Goal: Information Seeking & Learning: Learn about a topic

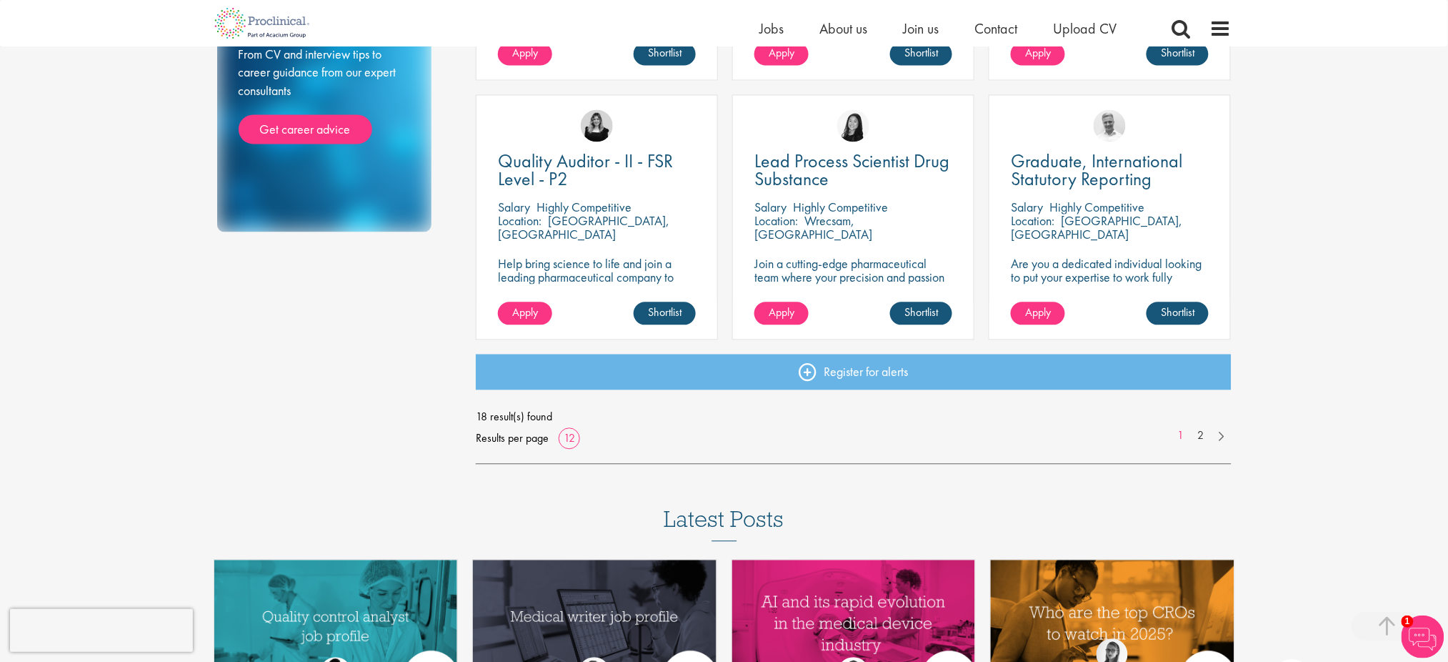
scroll to position [1047, 0]
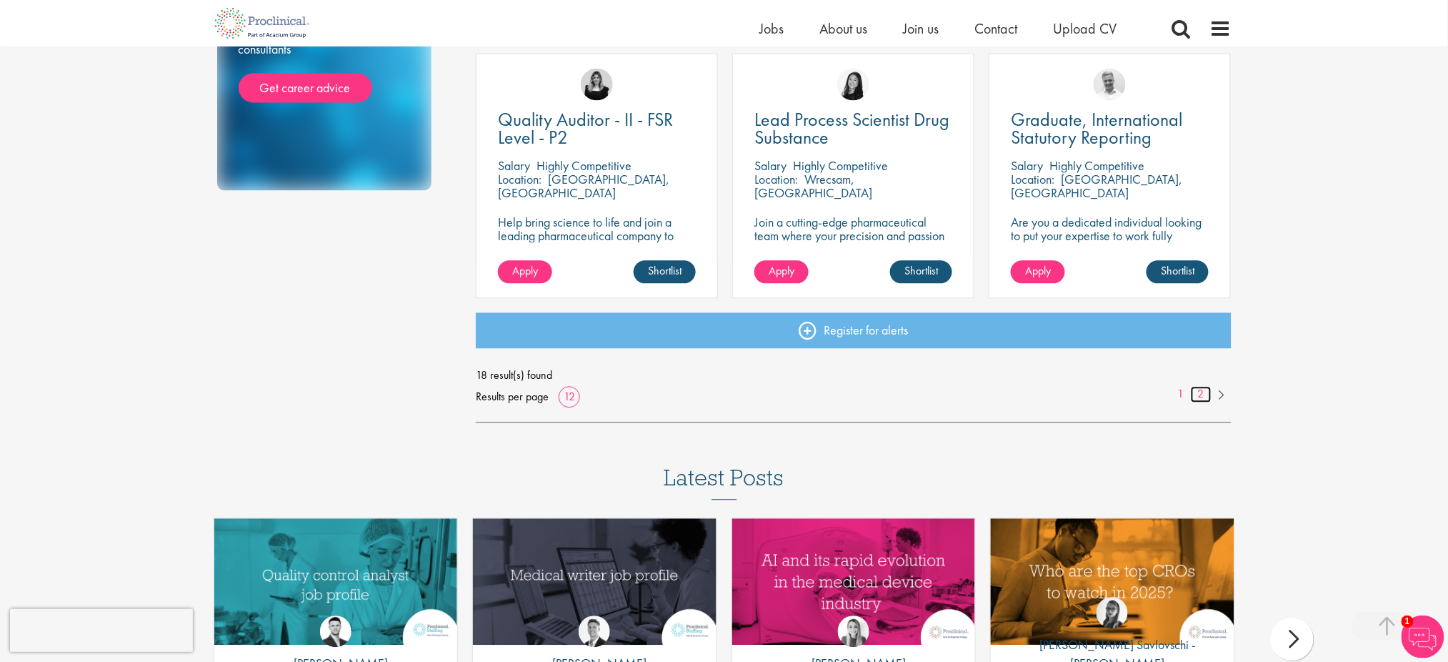
click at [1196, 396] on link "2" at bounding box center [1201, 394] width 21 height 16
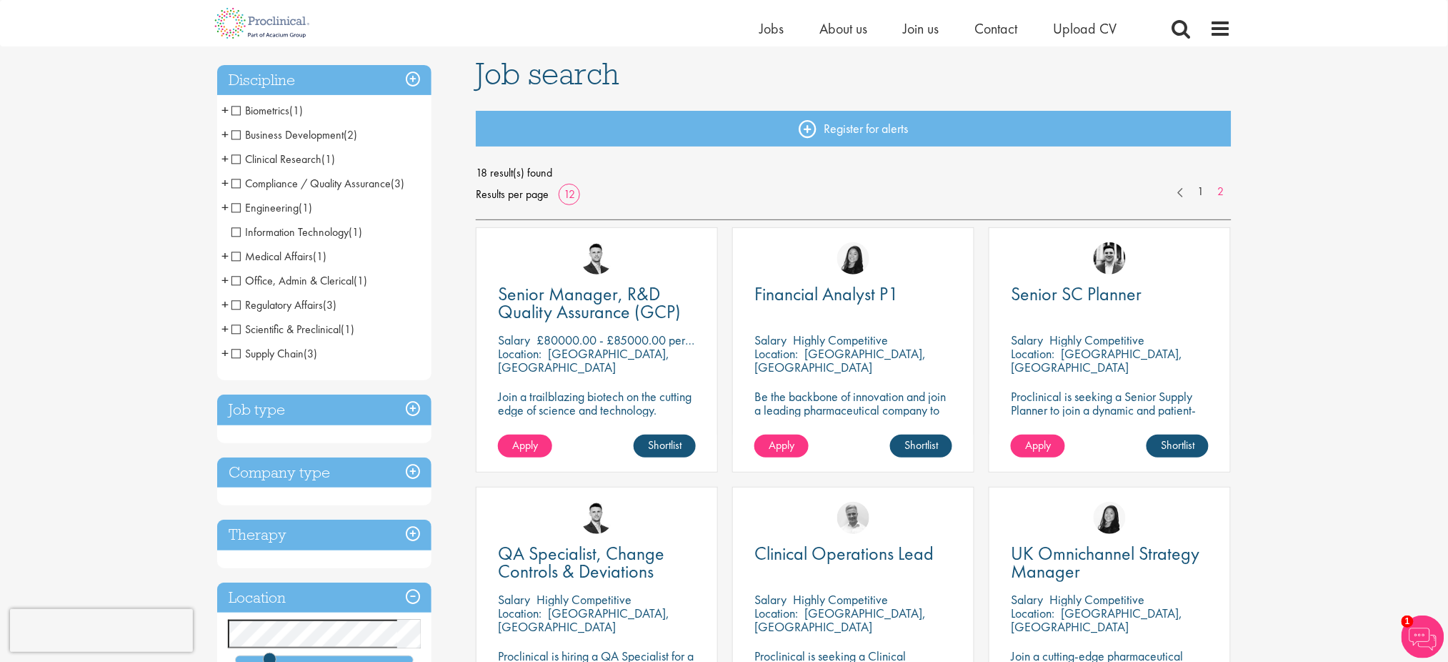
click at [236, 353] on span "Supply Chain" at bounding box center [267, 353] width 73 height 15
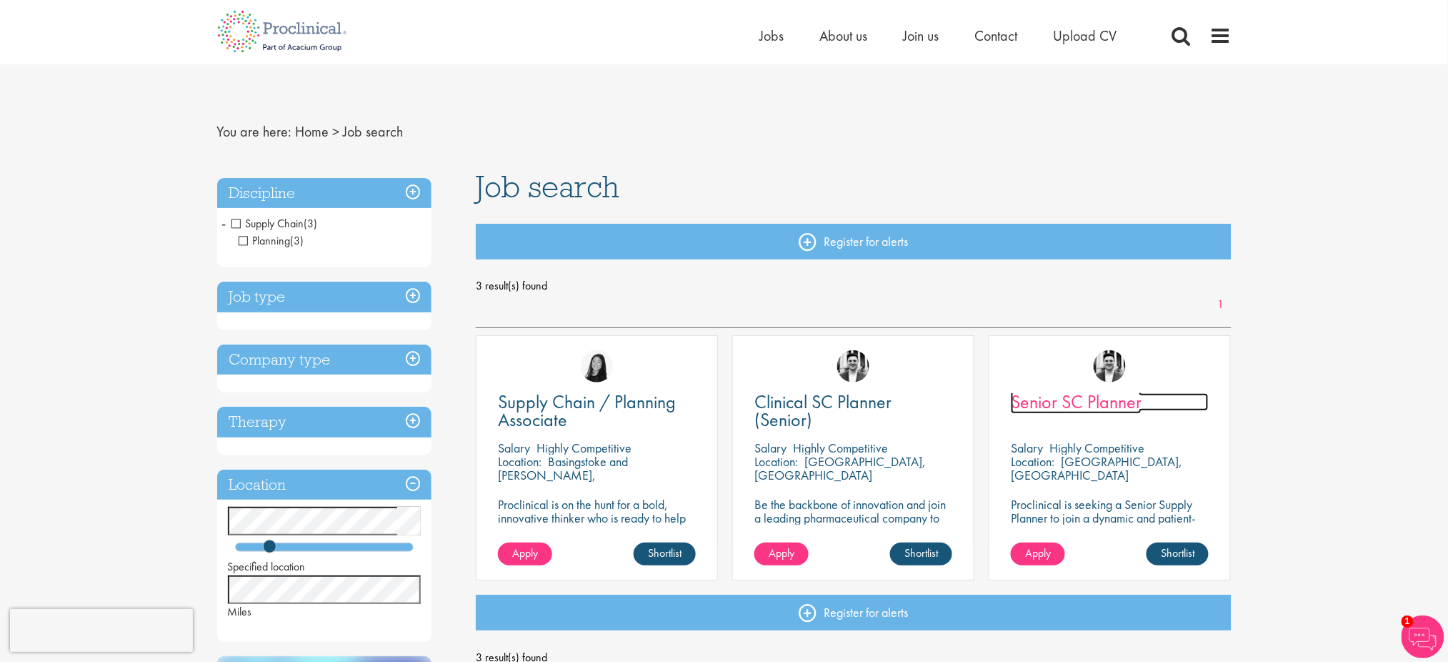
click at [1049, 399] on span "Senior SC Planner" at bounding box center [1076, 401] width 131 height 24
click at [233, 226] on span "Supply Chain" at bounding box center [267, 223] width 73 height 15
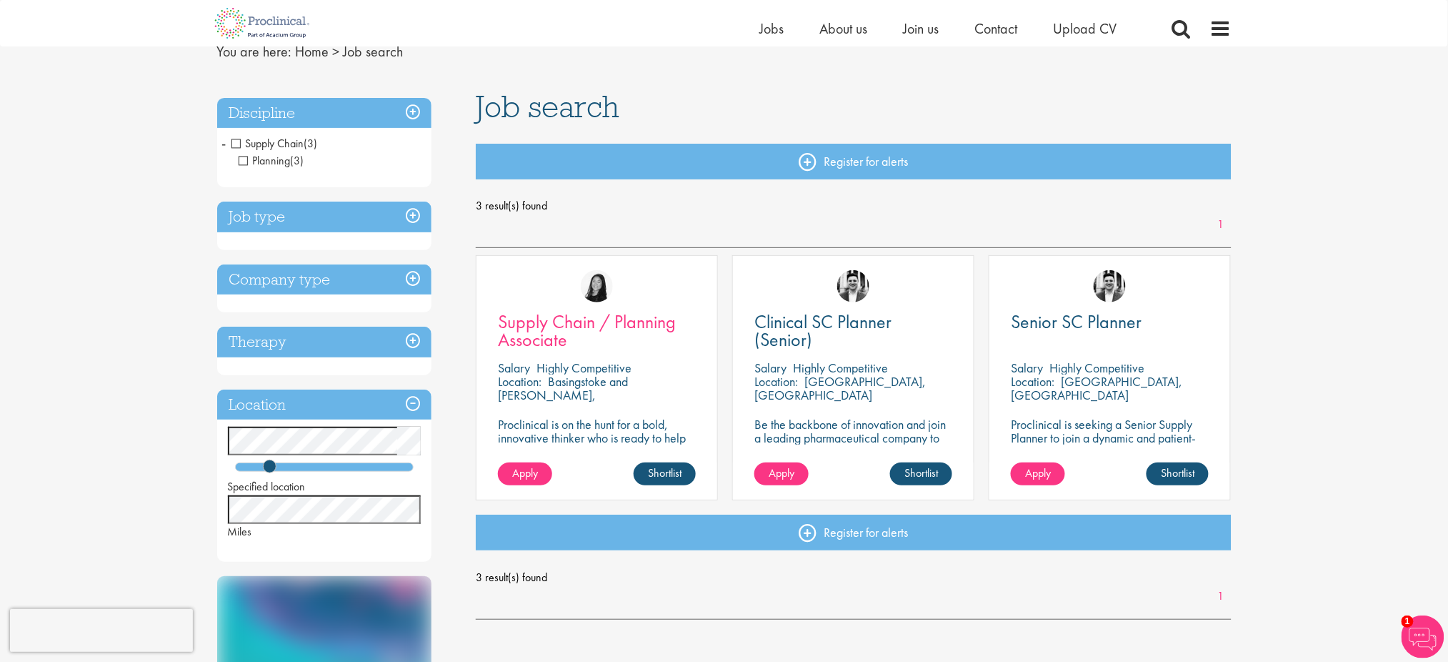
scroll to position [95, 0]
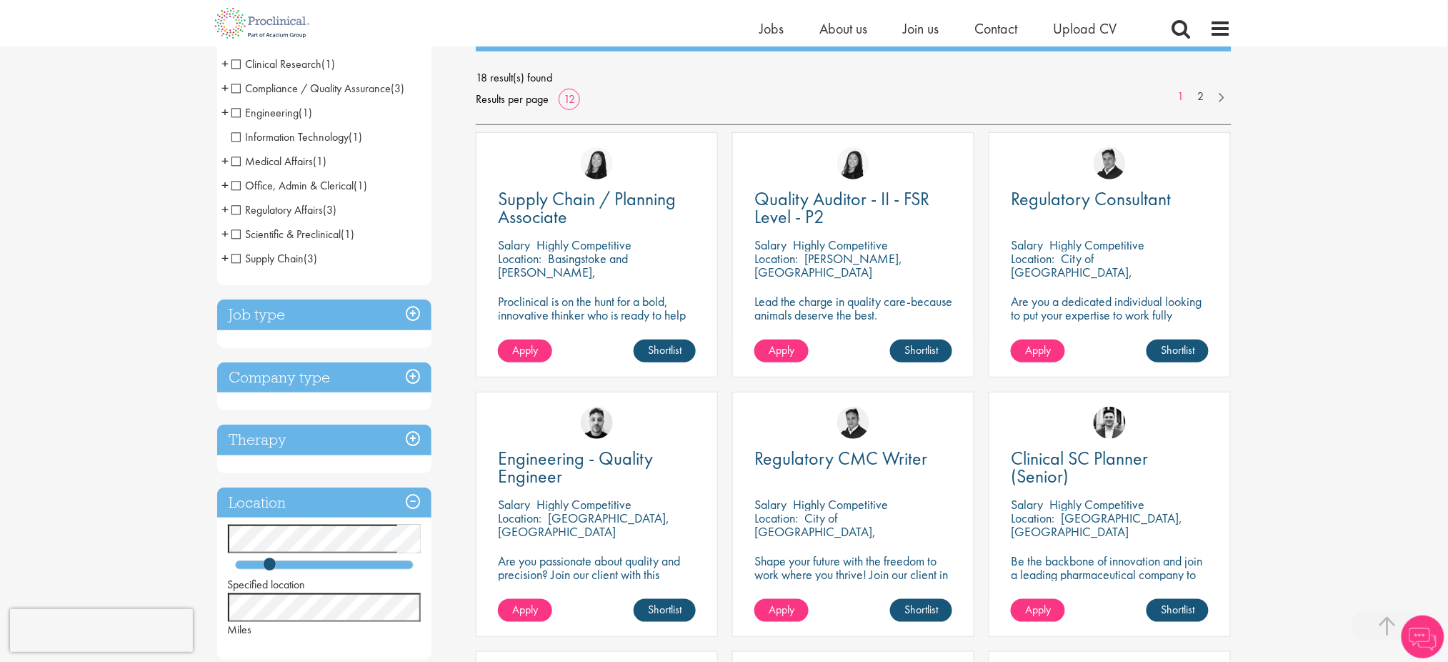
scroll to position [286, 0]
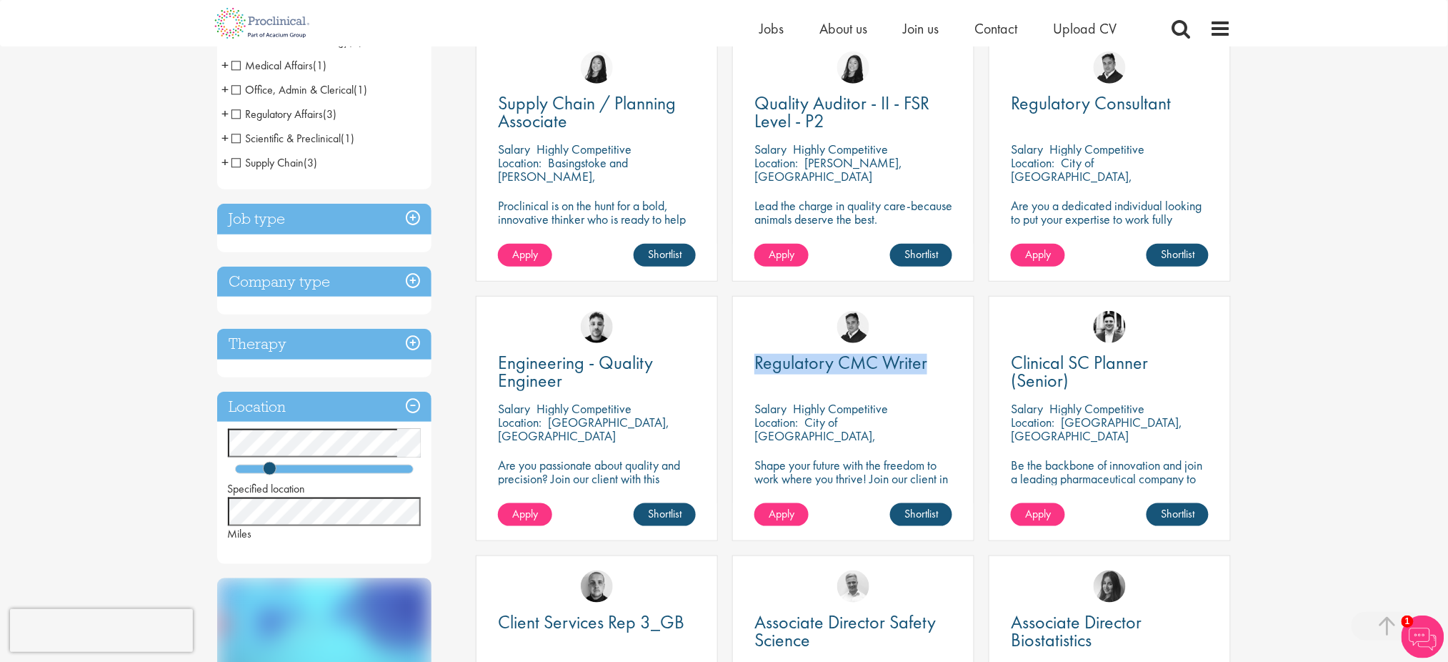
drag, startPoint x: 744, startPoint y: 362, endPoint x: 967, endPoint y: 372, distance: 222.4
click at [967, 372] on div "Regulatory CMC Writer Salary Highly Competitive Location: City of London, Engla…" at bounding box center [853, 418] width 242 height 245
copy span "Regulatory CMC Writer"
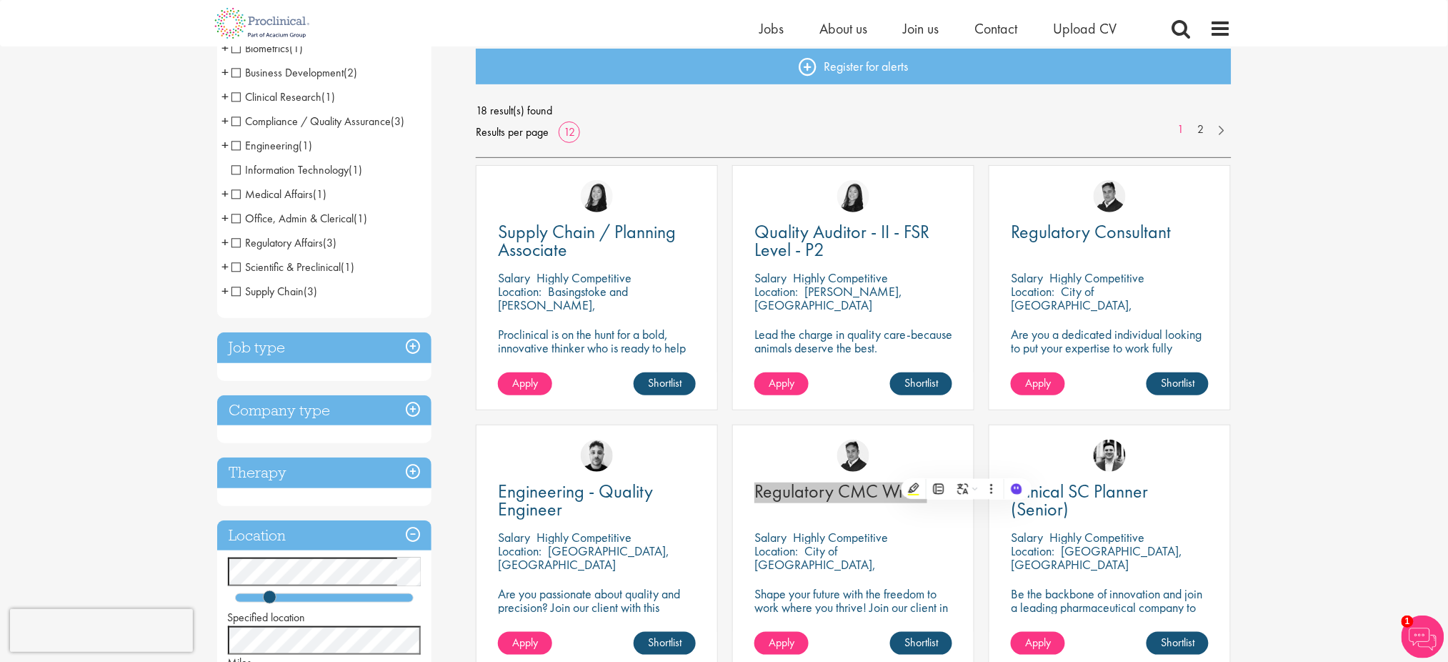
scroll to position [190, 0]
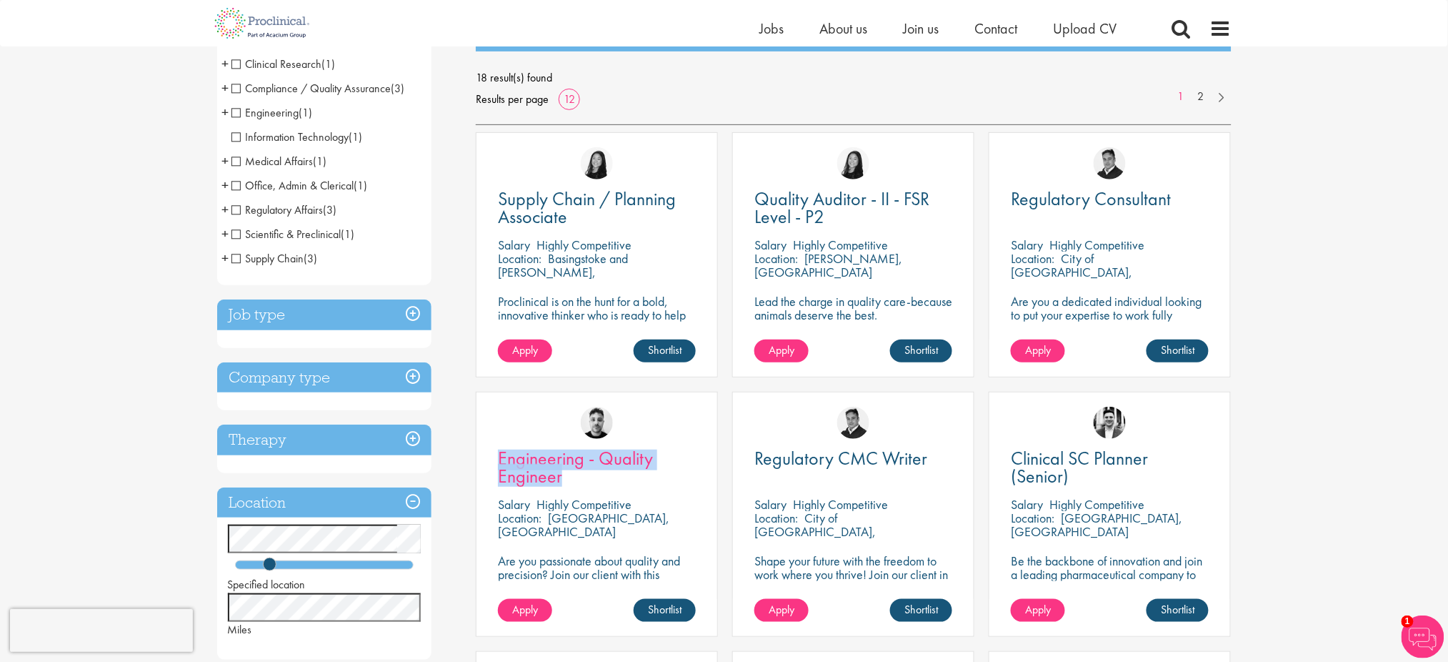
drag, startPoint x: 484, startPoint y: 460, endPoint x: 591, endPoint y: 478, distance: 107.9
click at [591, 478] on div "Engineering - Quality Engineer Salary Highly Competitive Location: Cambridge, E…" at bounding box center [597, 513] width 242 height 245
copy span "Engineering - Quality Engineer"
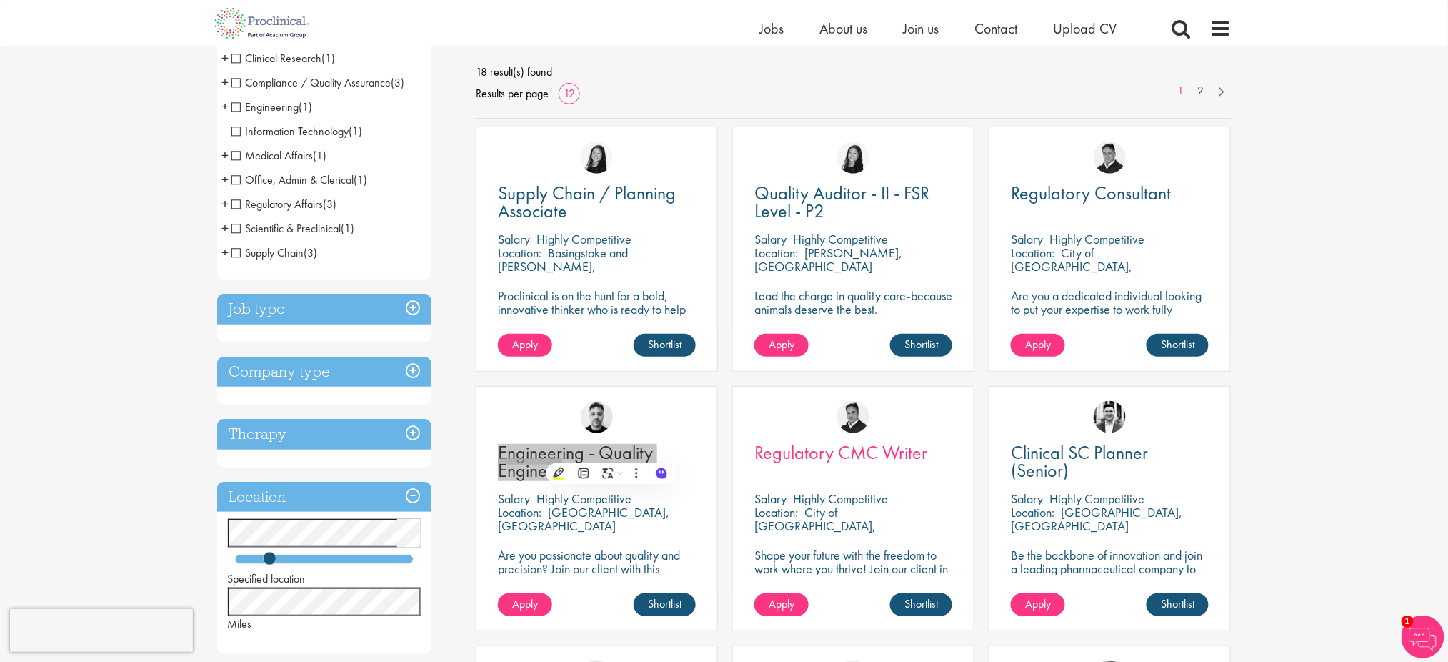
scroll to position [286, 0]
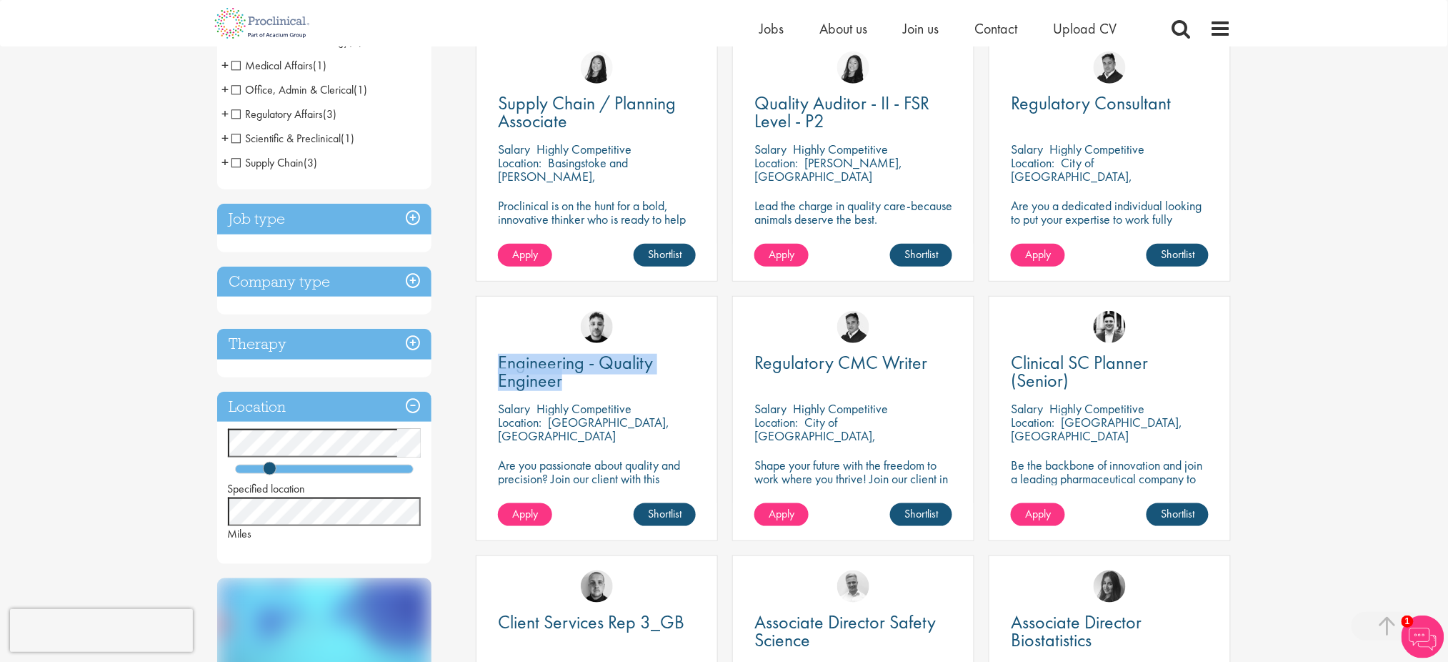
drag, startPoint x: 1141, startPoint y: 394, endPoint x: 987, endPoint y: 369, distance: 155.5
click at [987, 369] on div "Clinical SC Planner (Senior) Salary Highly Competitive Location: Maidenhead, En…" at bounding box center [1110, 425] width 256 height 259
click at [1375, 442] on div "You are here: Home > Job search Discipline Biometrics (1) - + Statistics (1) Bu…" at bounding box center [724, 646] width 1448 height 1865
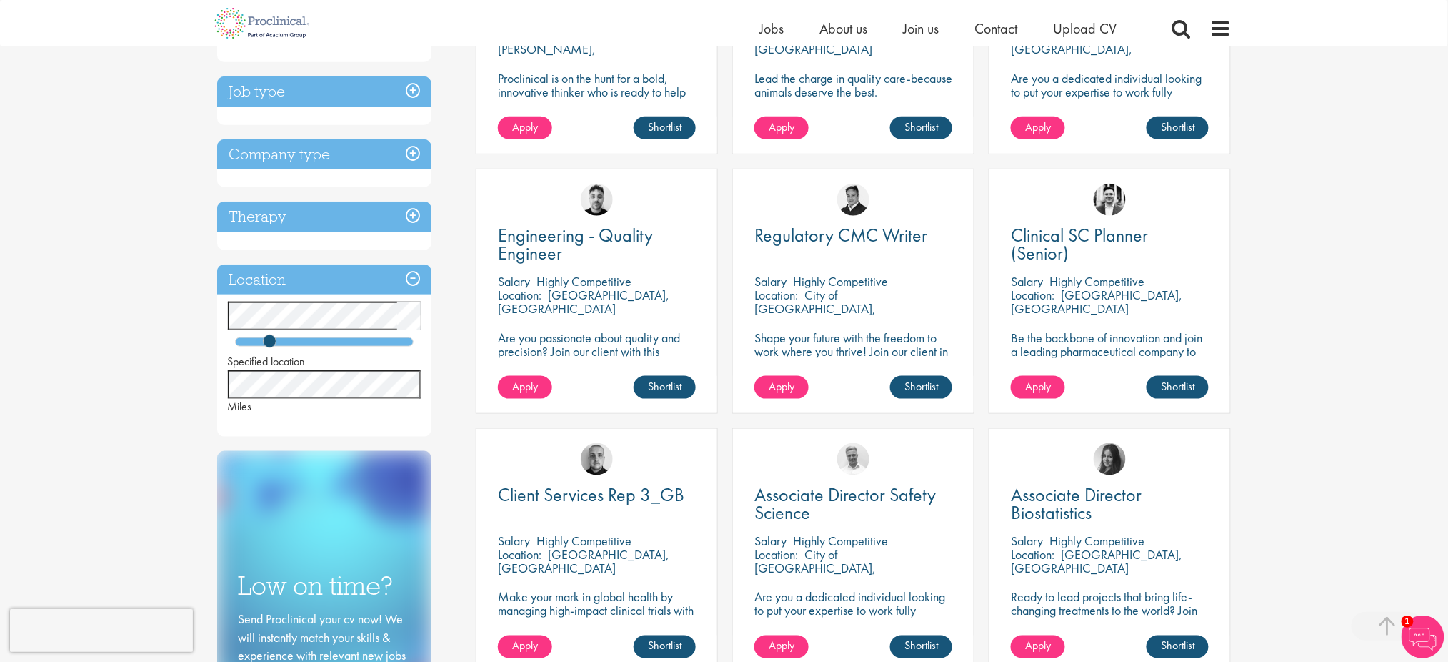
scroll to position [572, 0]
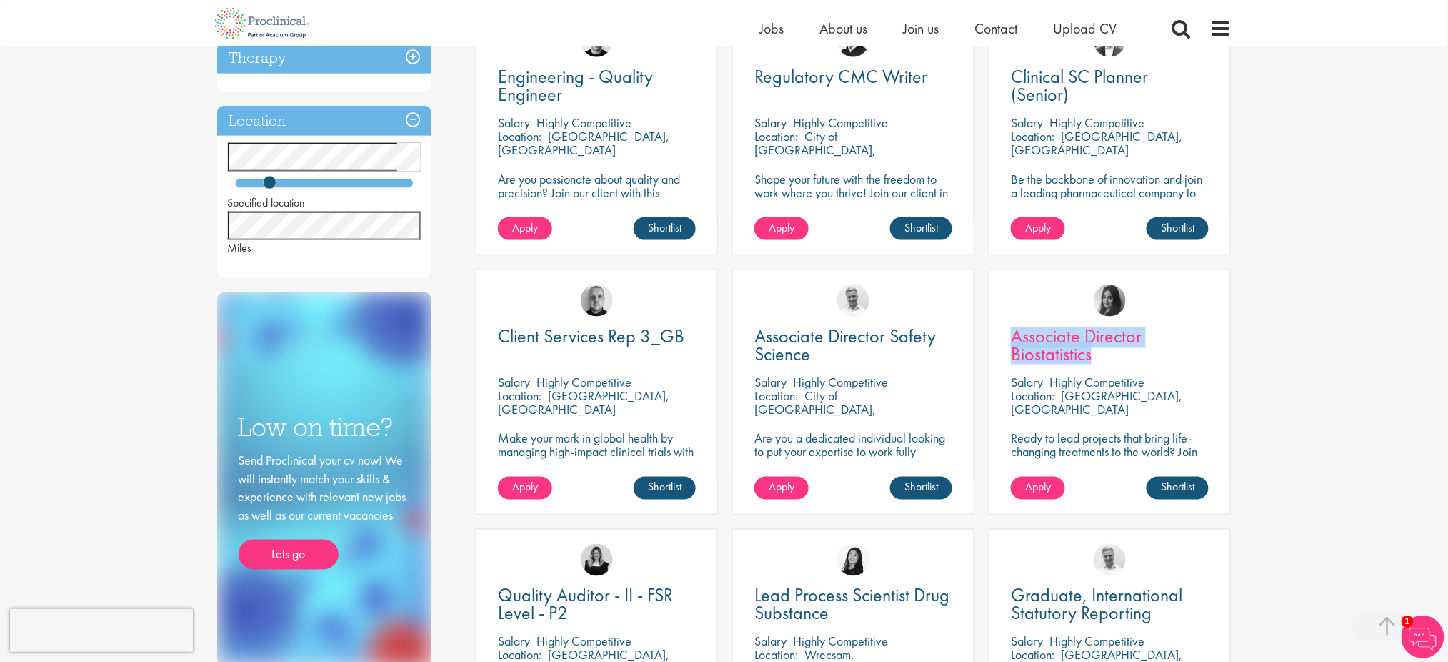
drag, startPoint x: 984, startPoint y: 329, endPoint x: 1093, endPoint y: 363, distance: 114.3
click at [1093, 363] on div "Associate Director Biostatistics Salary Highly Competitive Location: London, En…" at bounding box center [1110, 398] width 256 height 259
copy span "Associate Director Biostatistics"
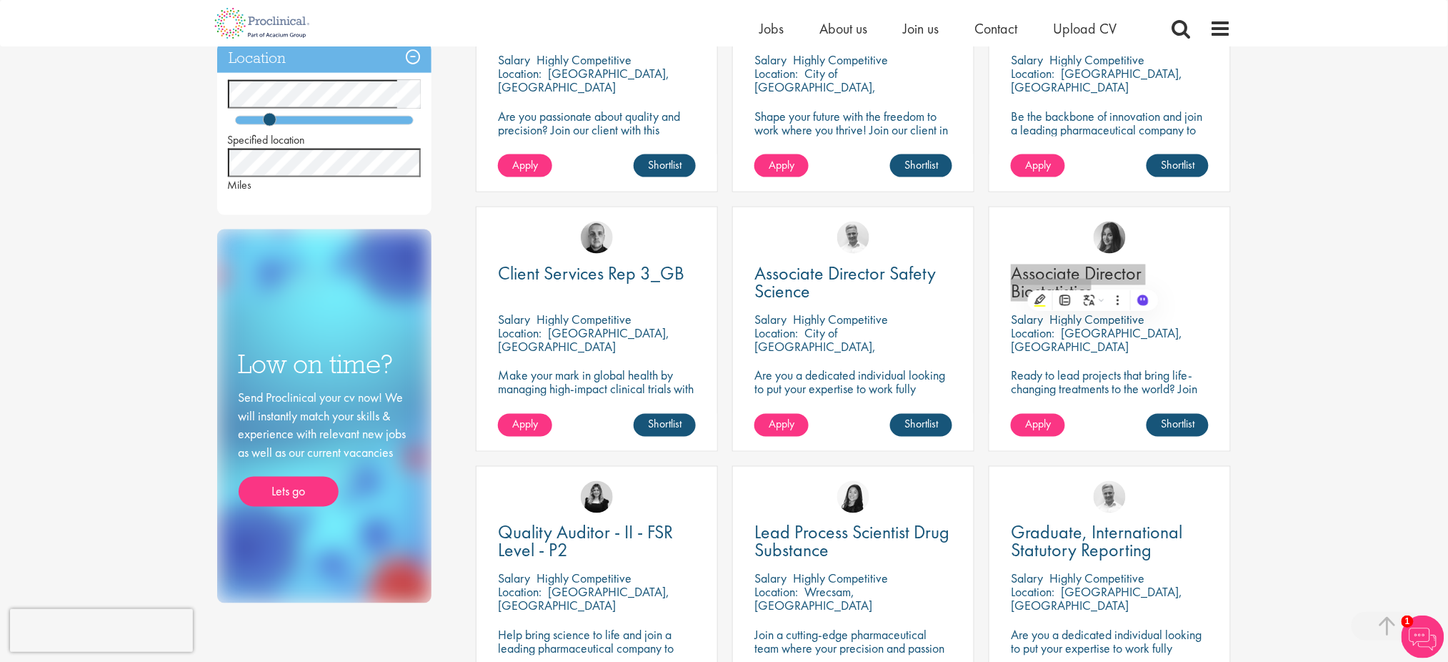
scroll to position [667, 0]
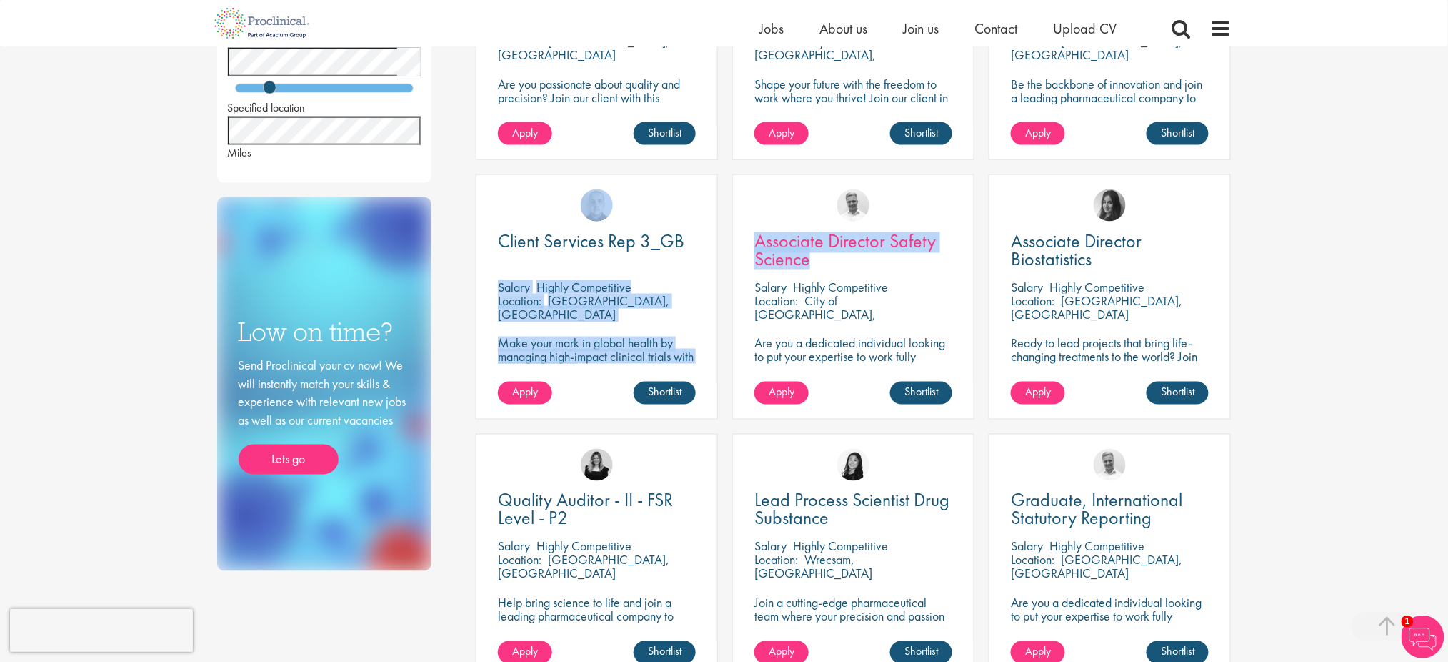
drag, startPoint x: 715, startPoint y: 233, endPoint x: 821, endPoint y: 260, distance: 109.2
click at [821, 260] on div "Supply Chain / Planning Associate Salary Highly Competitive Location: Basingsto…" at bounding box center [854, 174] width 770 height 1037
click at [694, 259] on div "Client Services Rep 3_GB" at bounding box center [597, 250] width 198 height 37
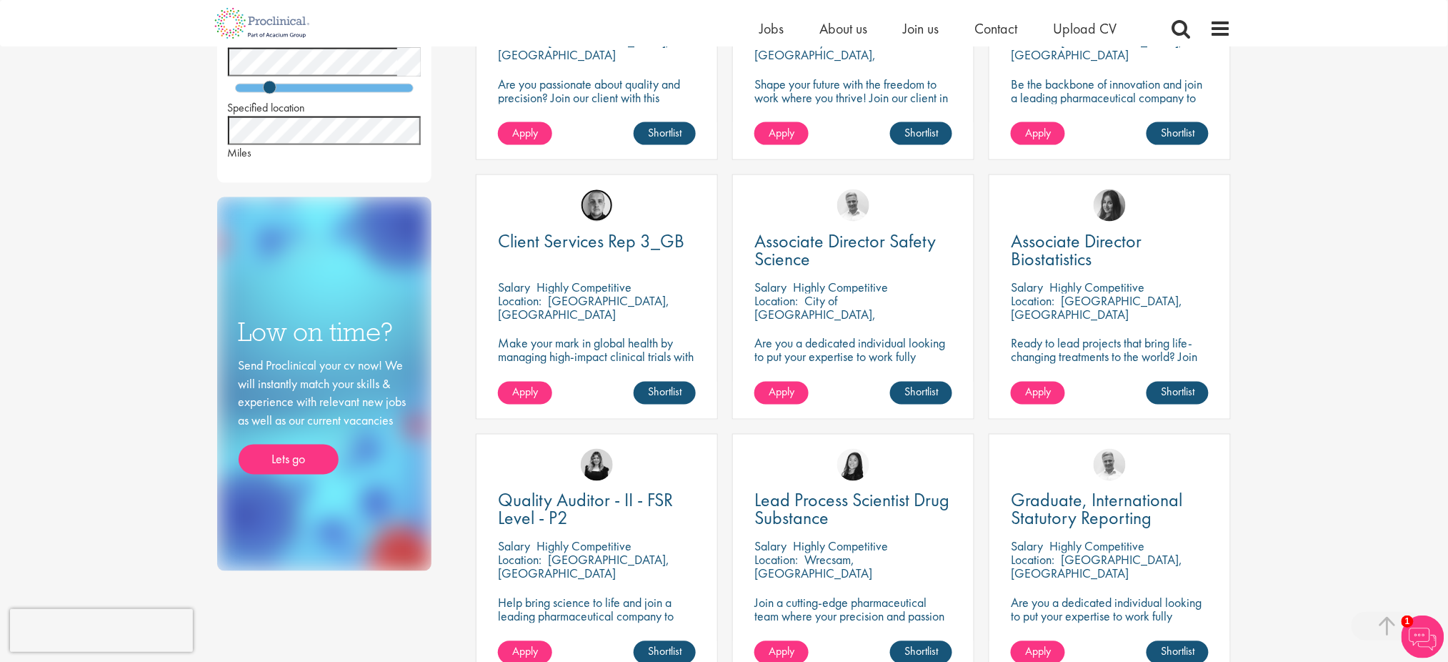
click at [599, 213] on img at bounding box center [597, 205] width 32 height 32
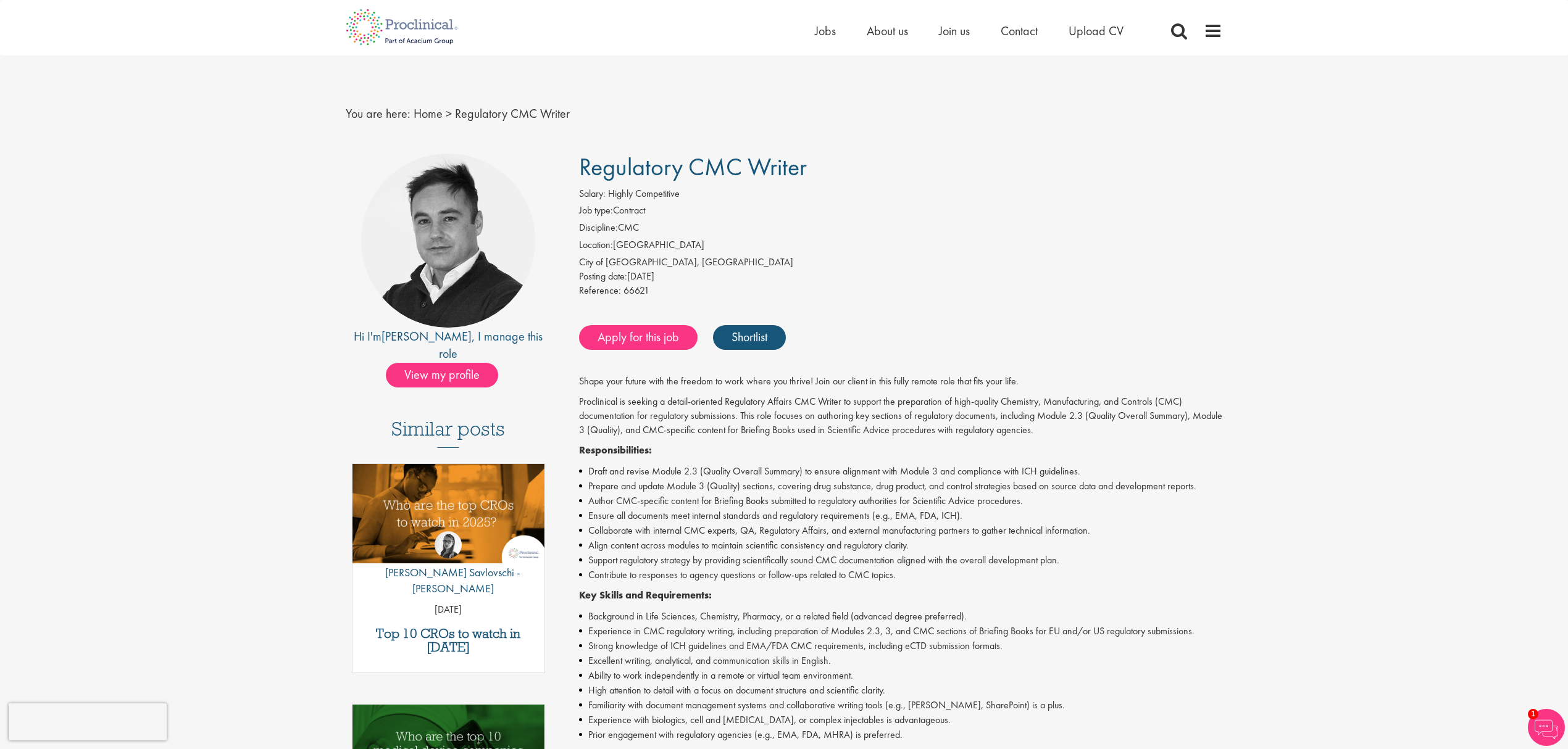
click at [808, 52] on nav "Home Jobs About us Join us Contact Upload CV" at bounding box center [784, 28] width 1568 height 55
click at [809, 35] on div "Home Jobs About us Join us Contact Upload CV" at bounding box center [778, 23] width 886 height 47
click at [822, 29] on span "Jobs" at bounding box center [825, 30] width 21 height 16
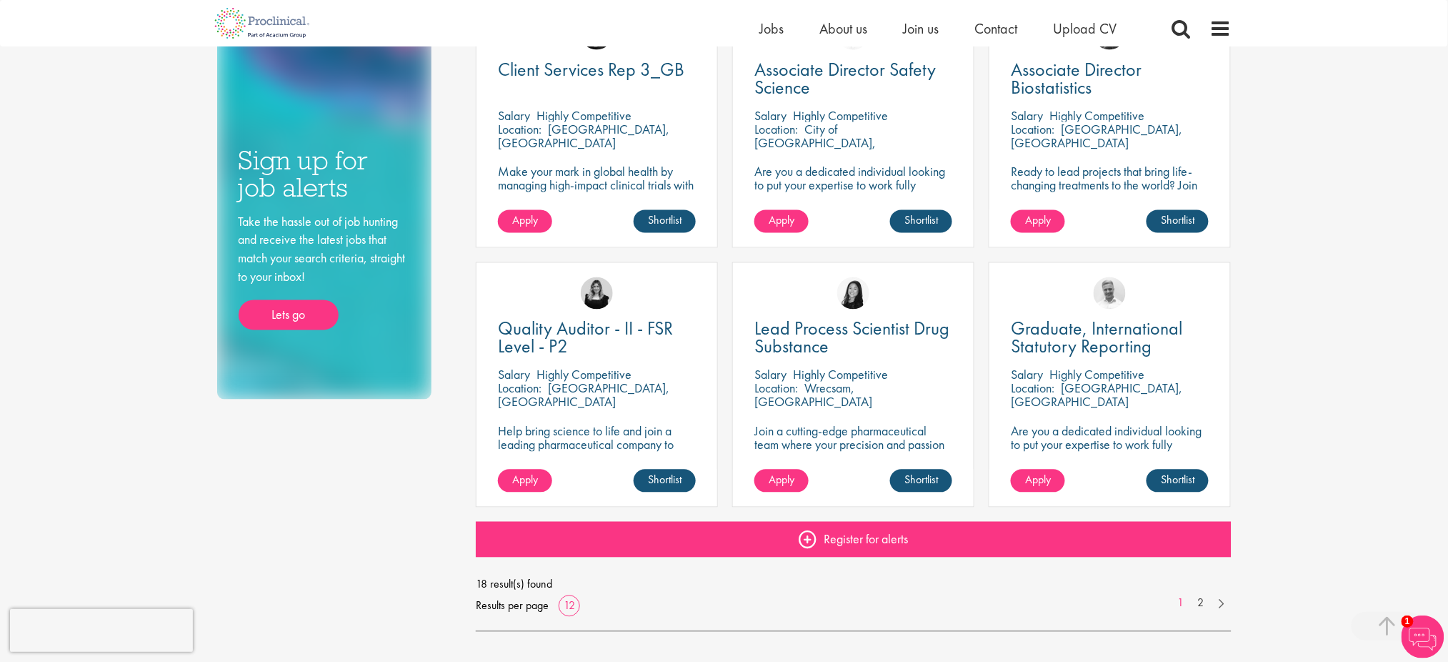
scroll to position [647, 0]
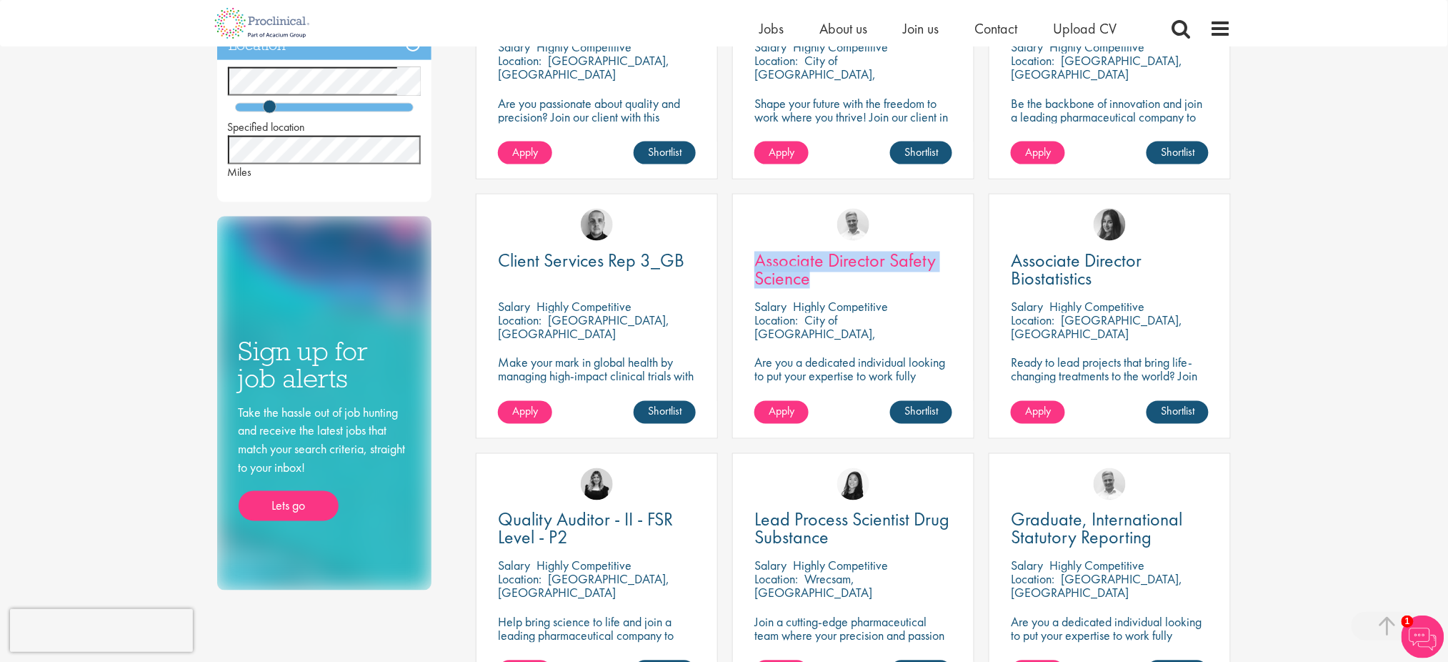
drag, startPoint x: 729, startPoint y: 252, endPoint x: 854, endPoint y: 279, distance: 127.8
click at [854, 279] on div "Associate Director Safety Science Salary Highly Competitive Location: City of L…" at bounding box center [853, 323] width 256 height 259
copy span "Associate Director Safety Science"
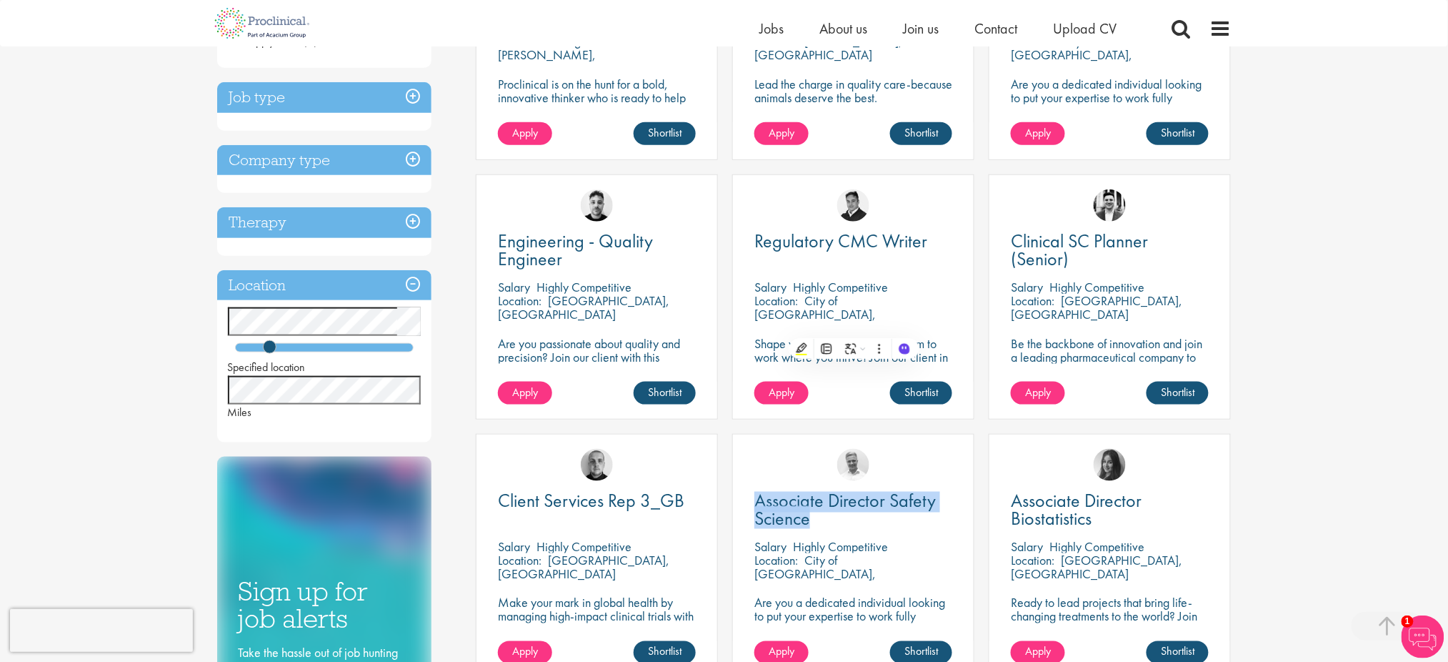
scroll to position [857, 0]
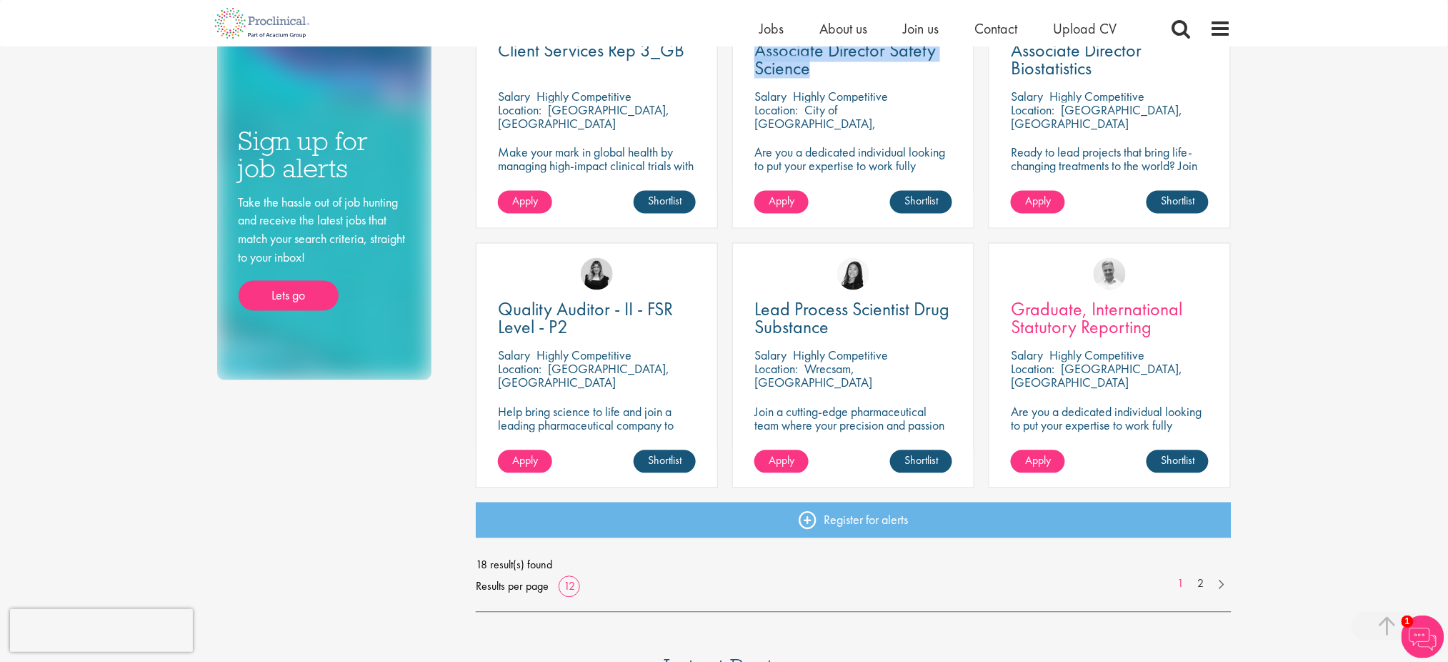
drag, startPoint x: 1172, startPoint y: 341, endPoint x: 1014, endPoint y: 319, distance: 159.4
click at [1014, 319] on div "Graduate, International Statutory Reporting Salary Highly Competitive Location:…" at bounding box center [1110, 365] width 242 height 245
click at [1294, 309] on div "You are here: Home > Job search Discipline Biometrics (1) - + Statistics (1) Bu…" at bounding box center [724, 75] width 1448 height 1865
drag, startPoint x: 740, startPoint y: 306, endPoint x: 839, endPoint y: 354, distance: 110.2
click at [839, 354] on div "Lead Process Scientist Drug Substance Salary Highly Competitive Location: Wrecs…" at bounding box center [853, 365] width 242 height 245
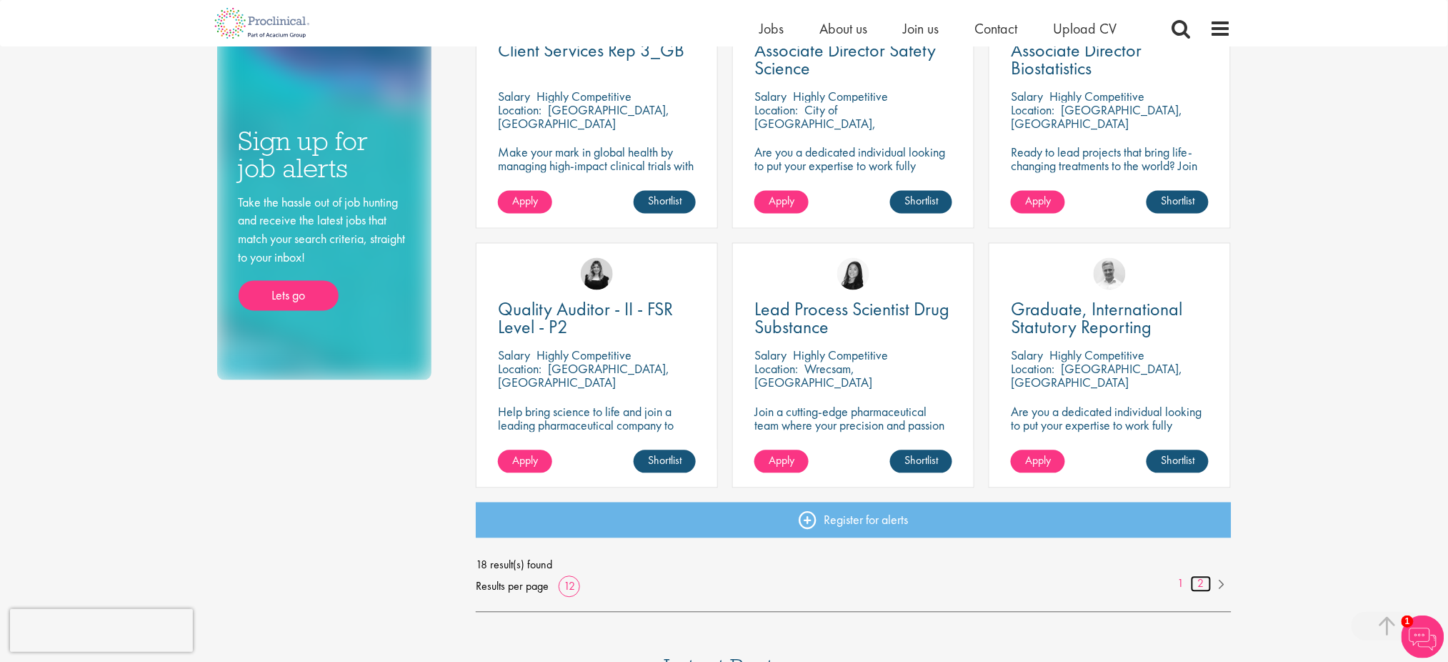
click at [1197, 576] on link "2" at bounding box center [1201, 584] width 21 height 16
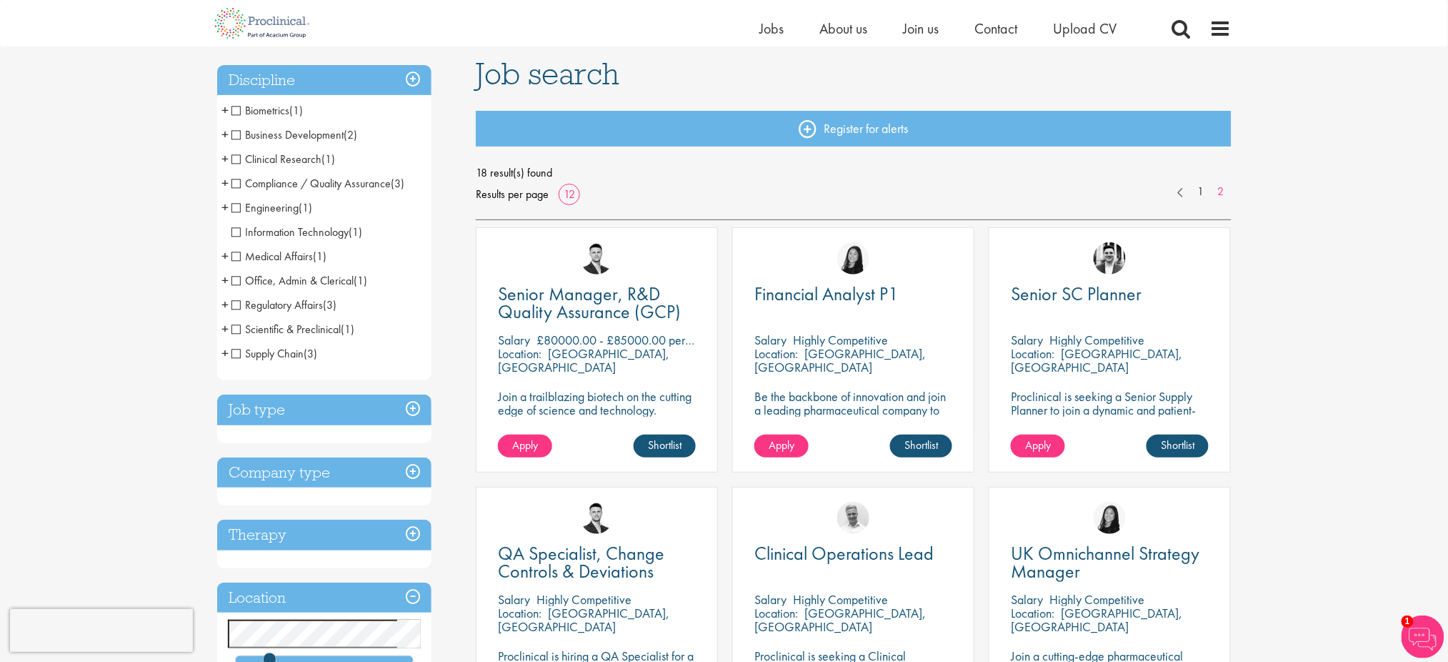
scroll to position [190, 0]
